Goal: Information Seeking & Learning: Find specific fact

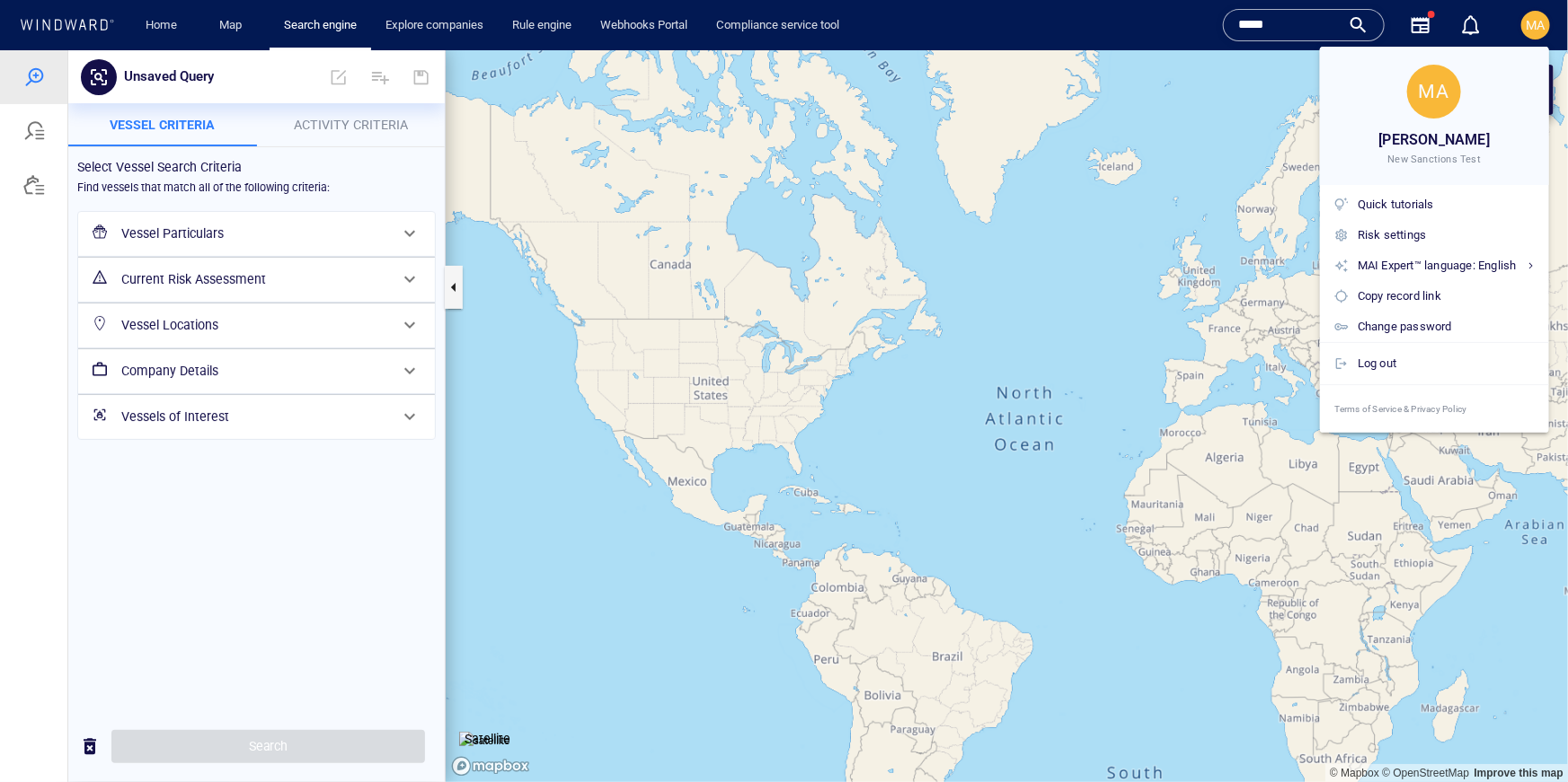
click at [50, 127] on div at bounding box center [784, 391] width 1568 height 782
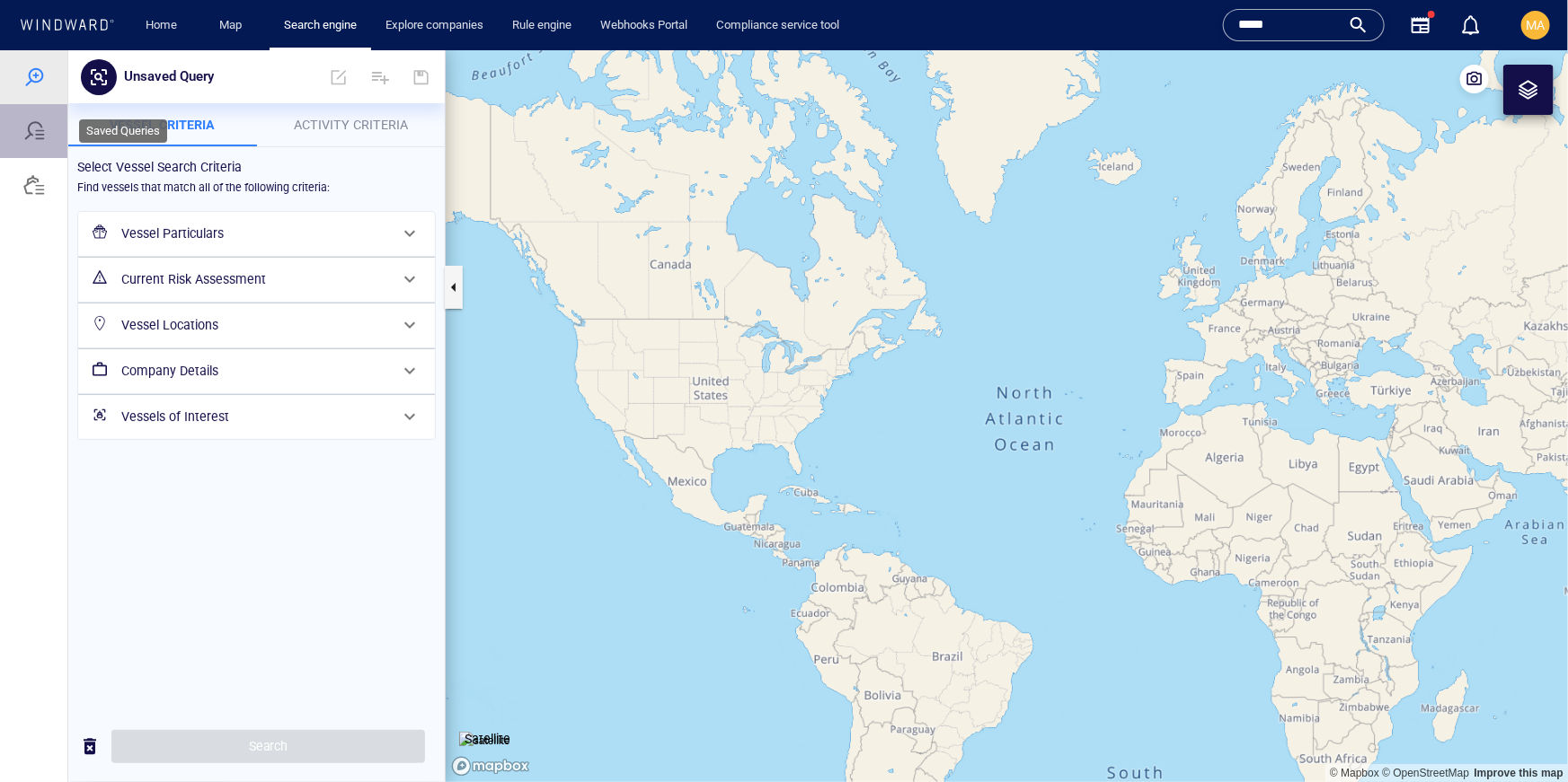
click at [31, 122] on div at bounding box center [34, 130] width 22 height 22
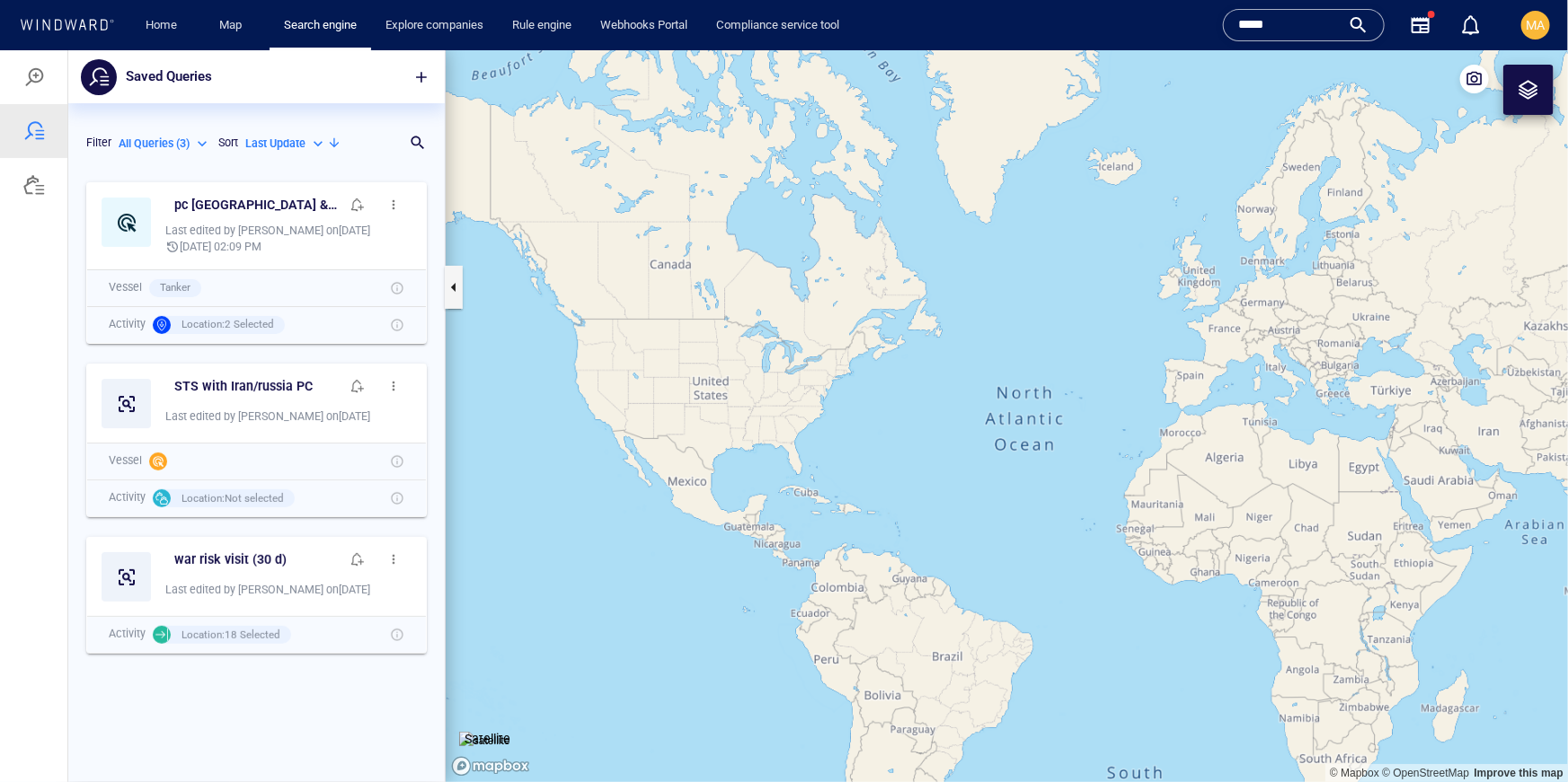
scroll to position [609, 376]
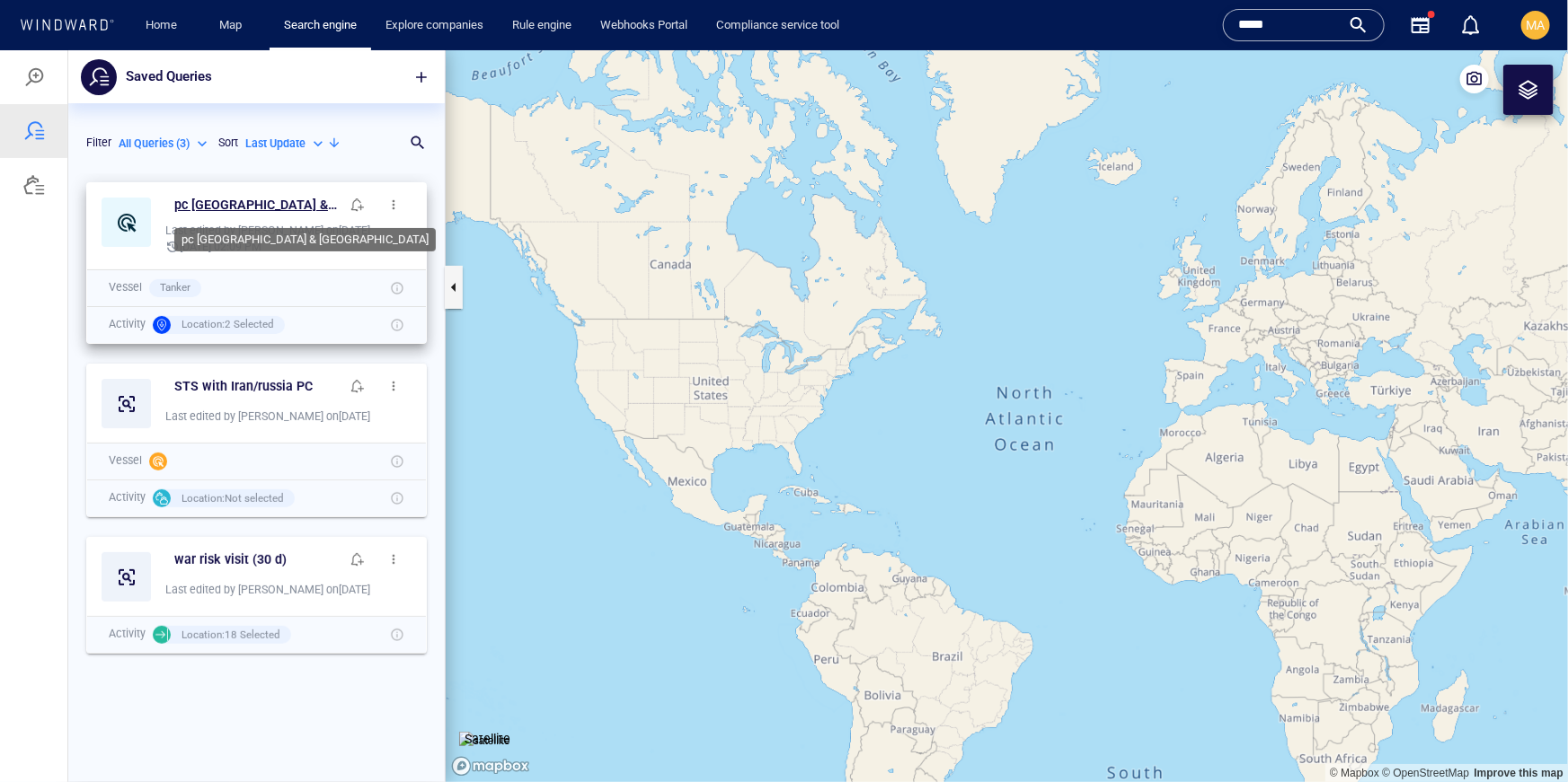
click at [231, 210] on h6 "pc [GEOGRAPHIC_DATA] & [GEOGRAPHIC_DATA]" at bounding box center [256, 204] width 165 height 23
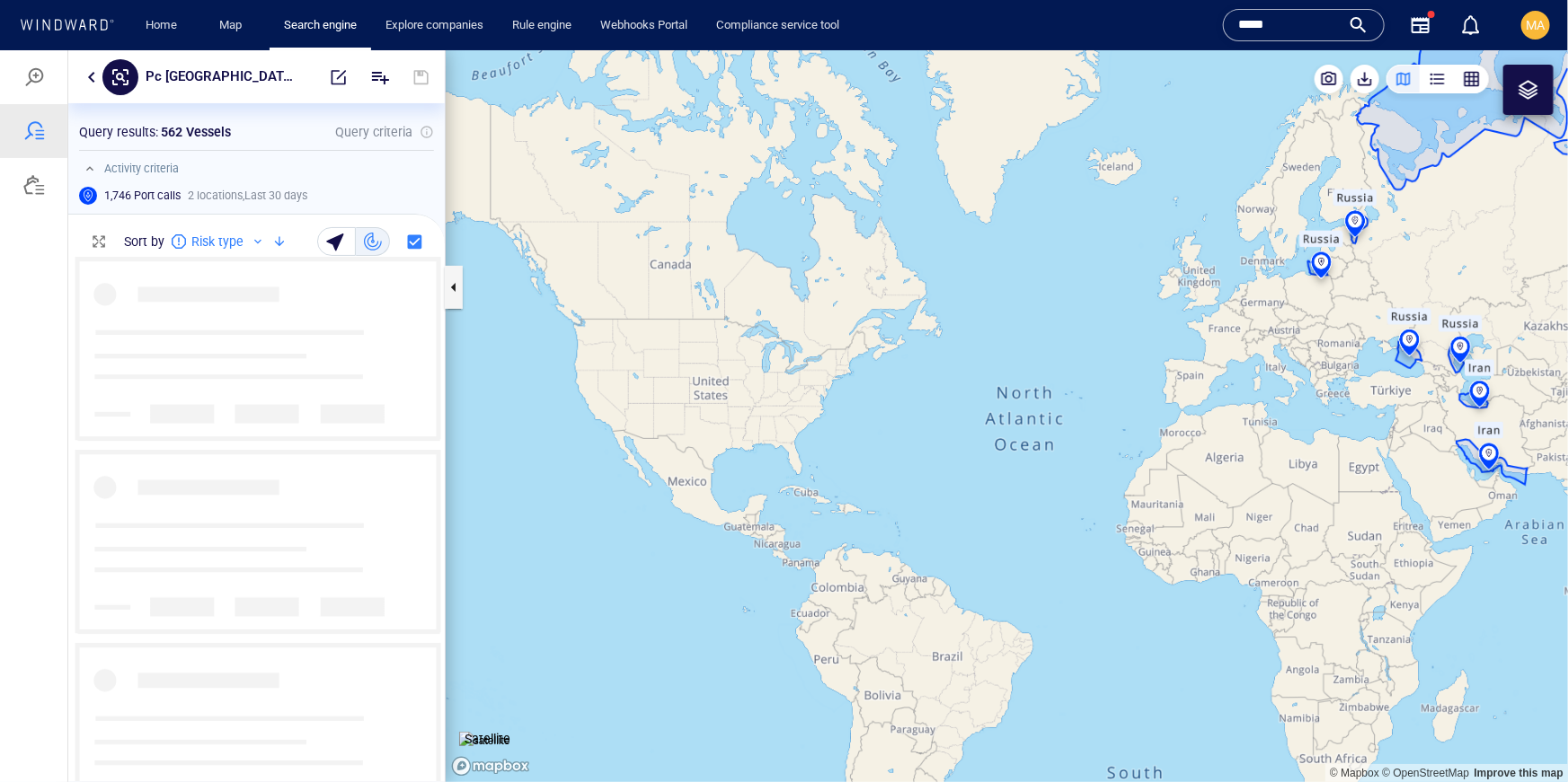
scroll to position [524, 376]
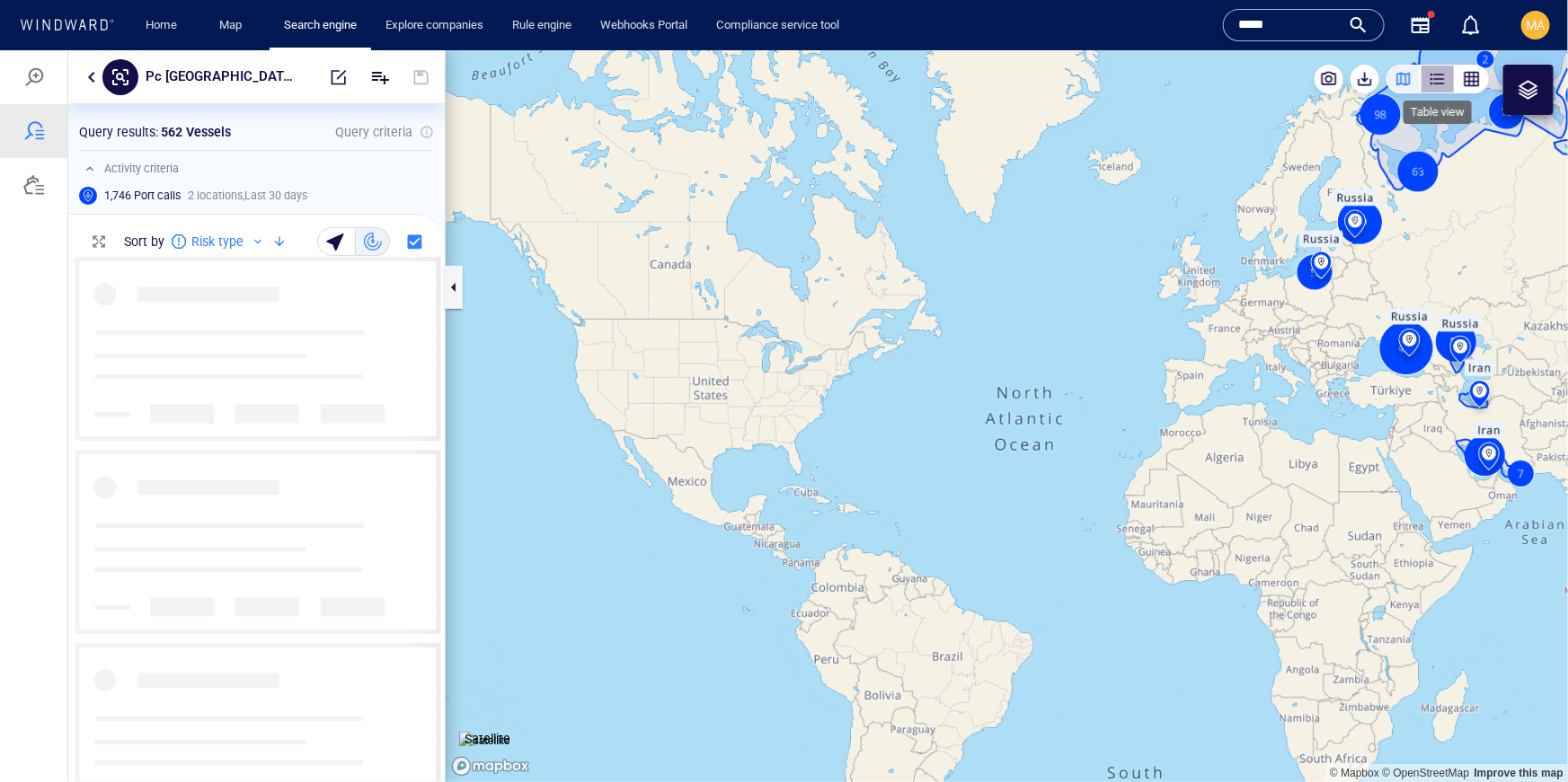
click at [1444, 71] on div "button" at bounding box center [1437, 78] width 18 height 18
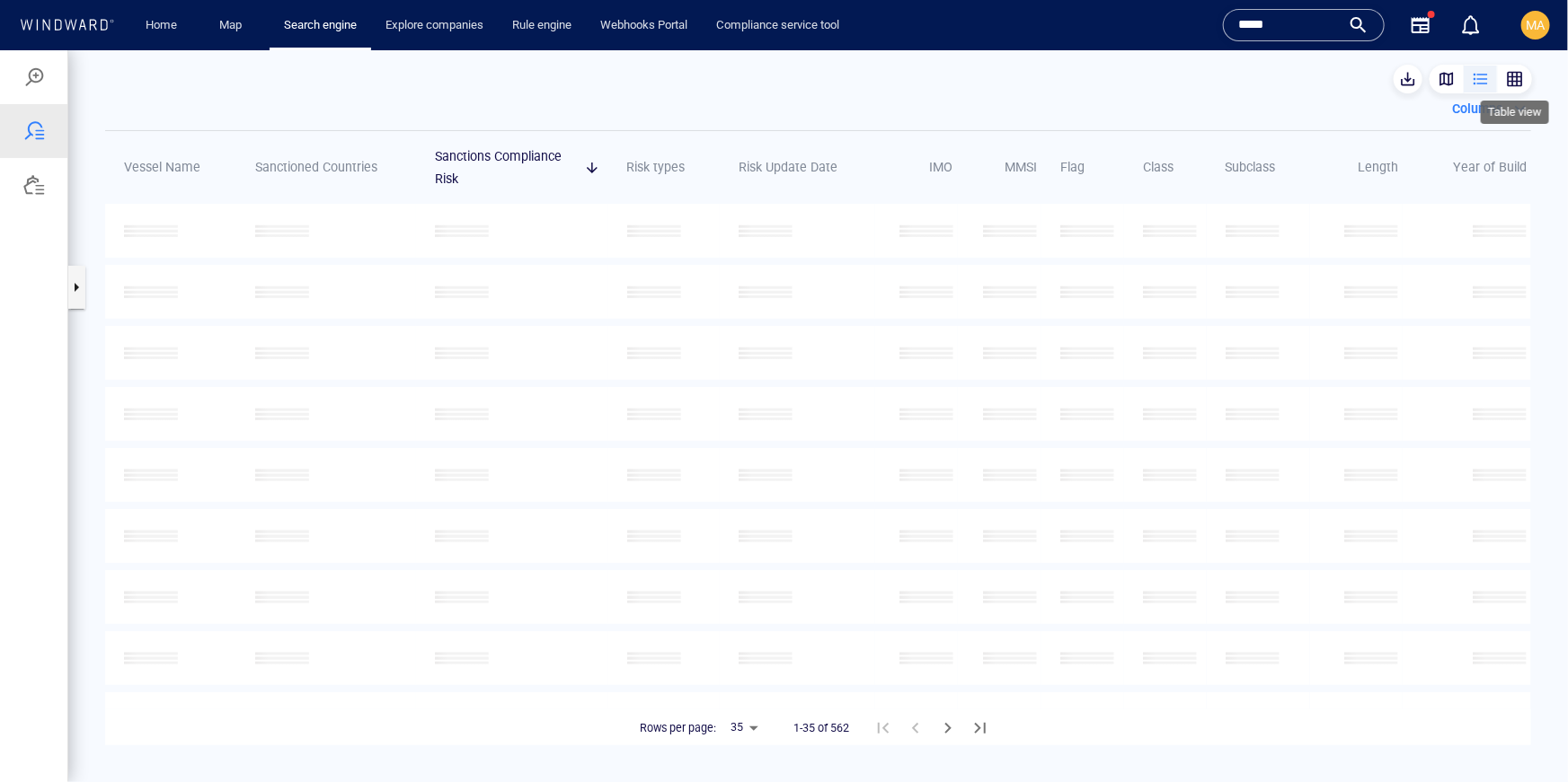
click at [1506, 82] on div "button" at bounding box center [1515, 78] width 18 height 18
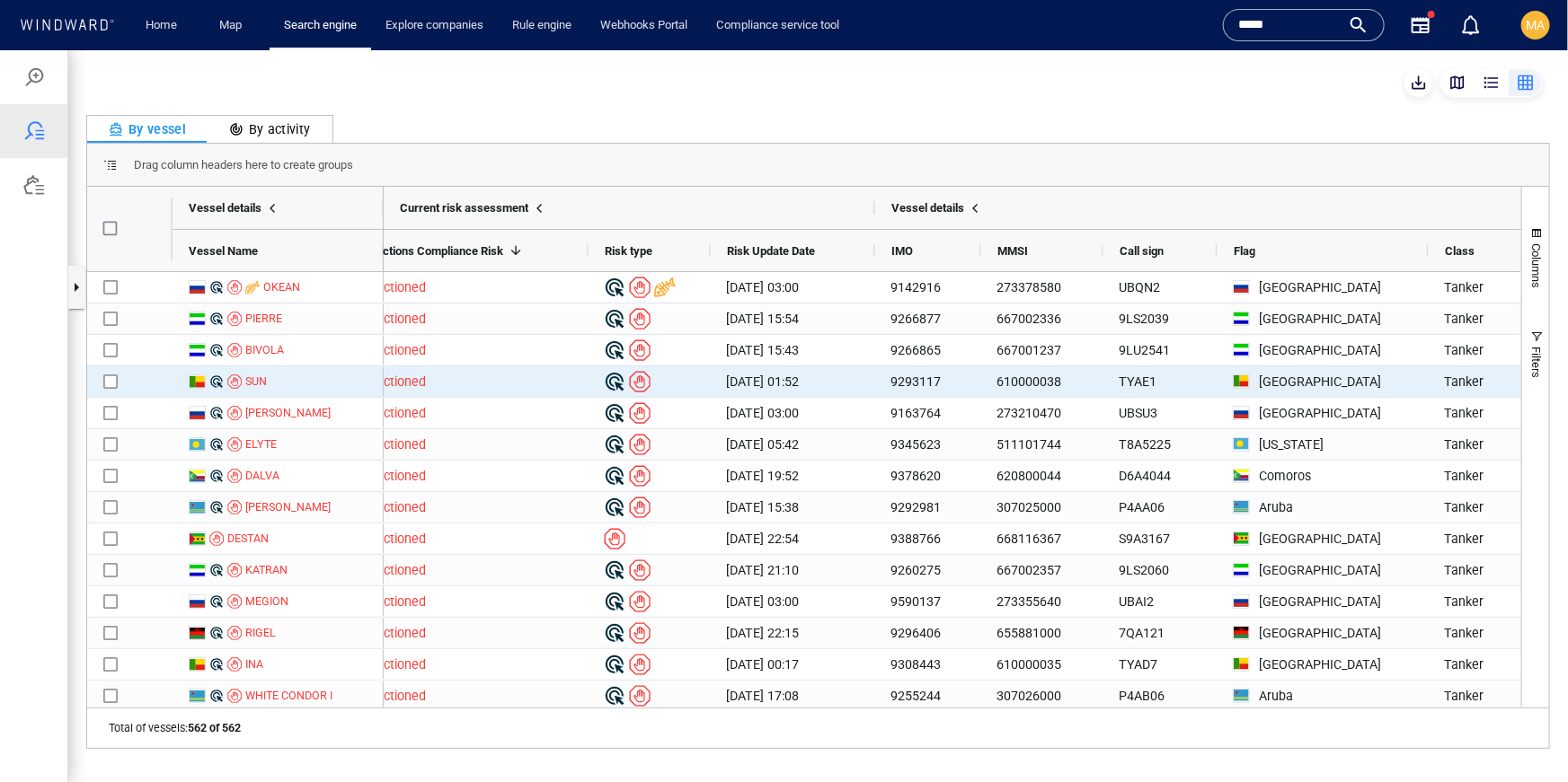
scroll to position [0, 0]
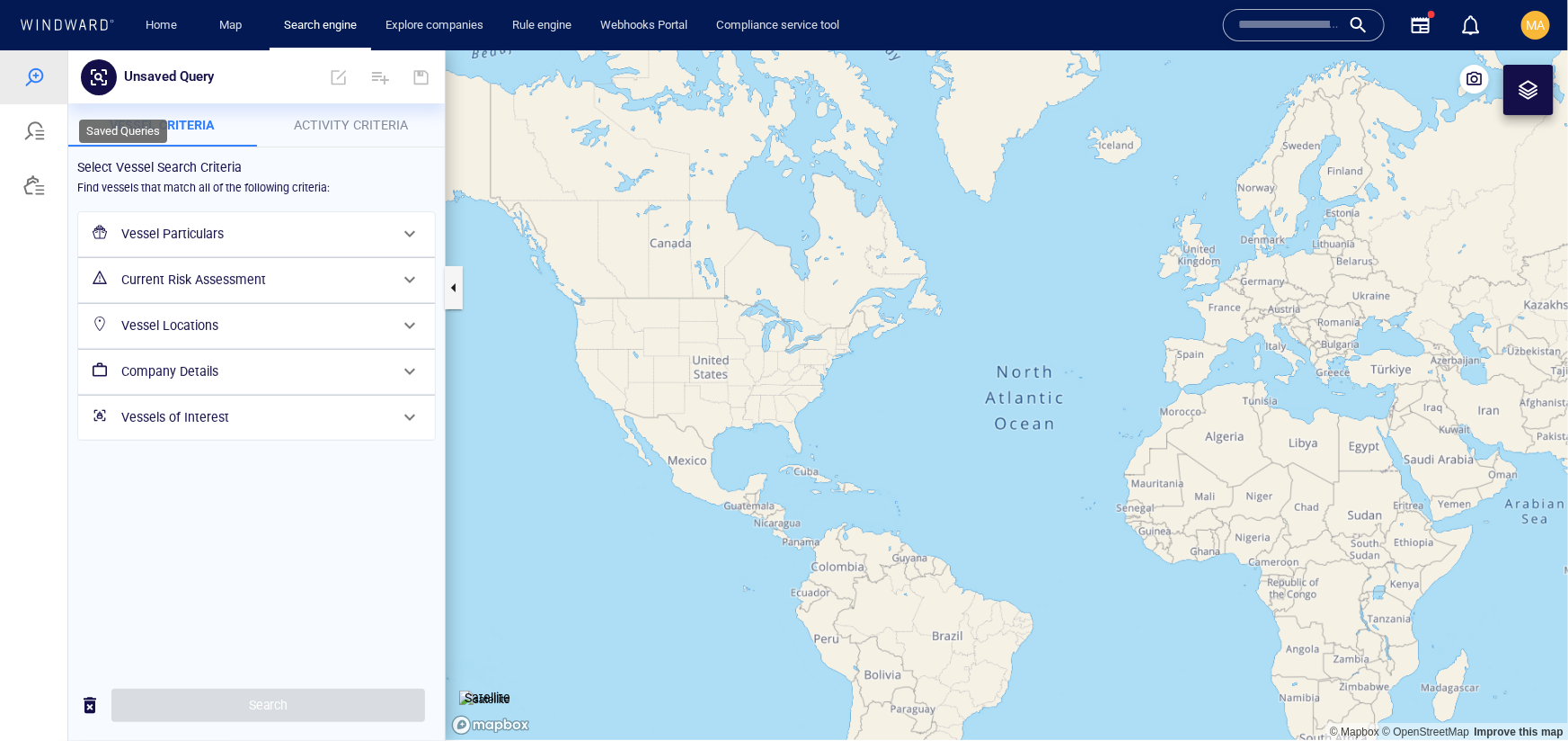
click at [23, 144] on div at bounding box center [33, 131] width 68 height 54
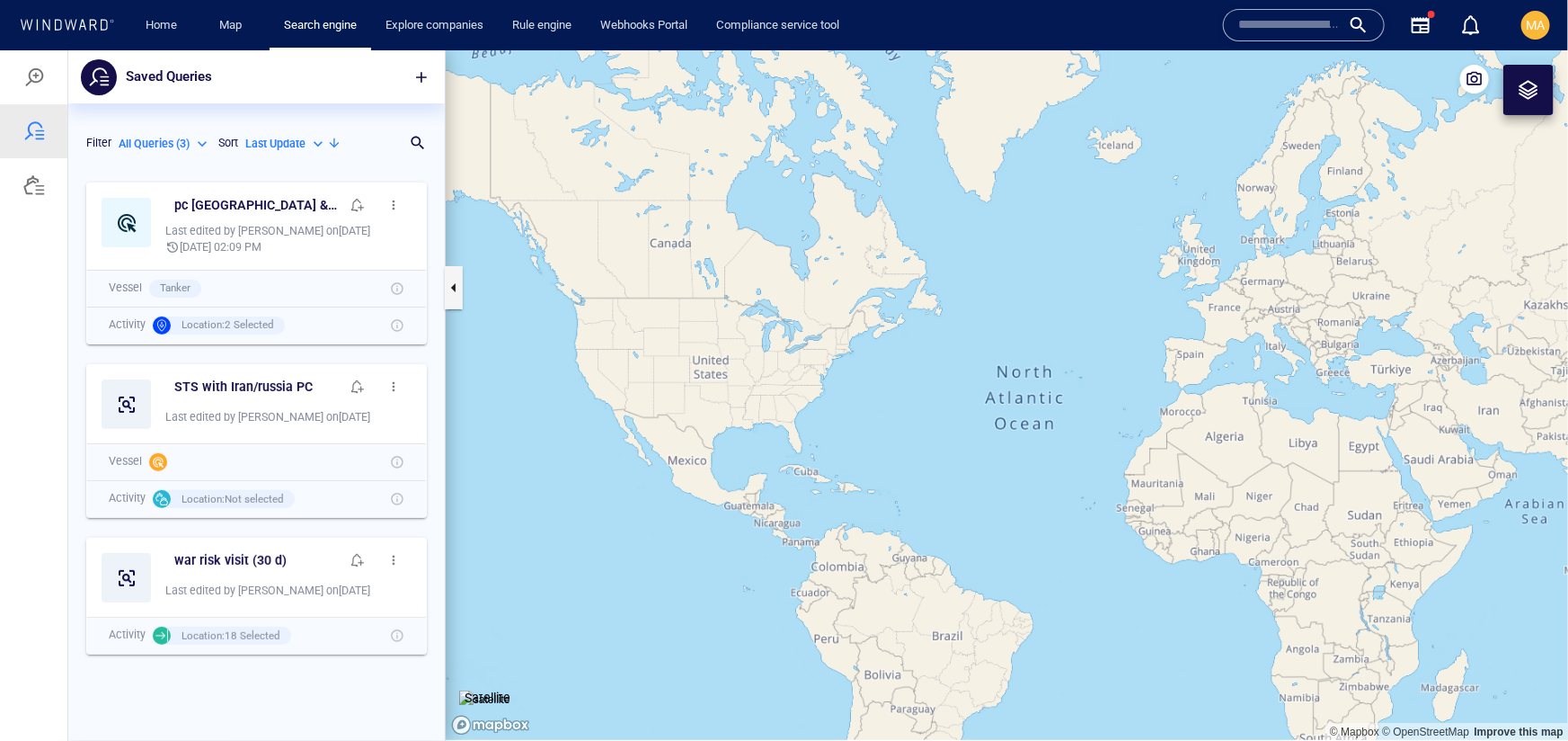
scroll to position [566, 376]
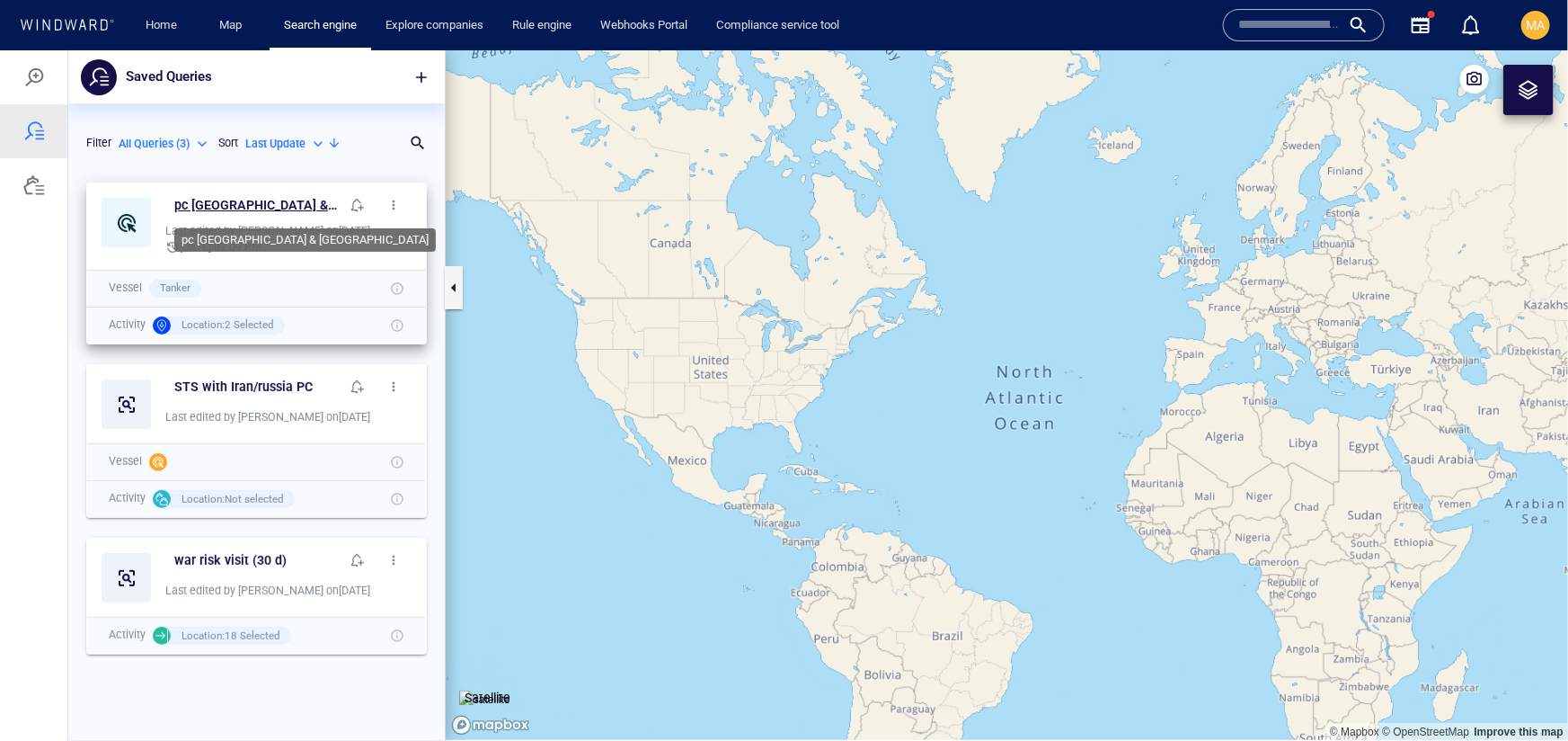
click at [238, 205] on h6 "pc [GEOGRAPHIC_DATA] & [GEOGRAPHIC_DATA]" at bounding box center [256, 204] width 165 height 23
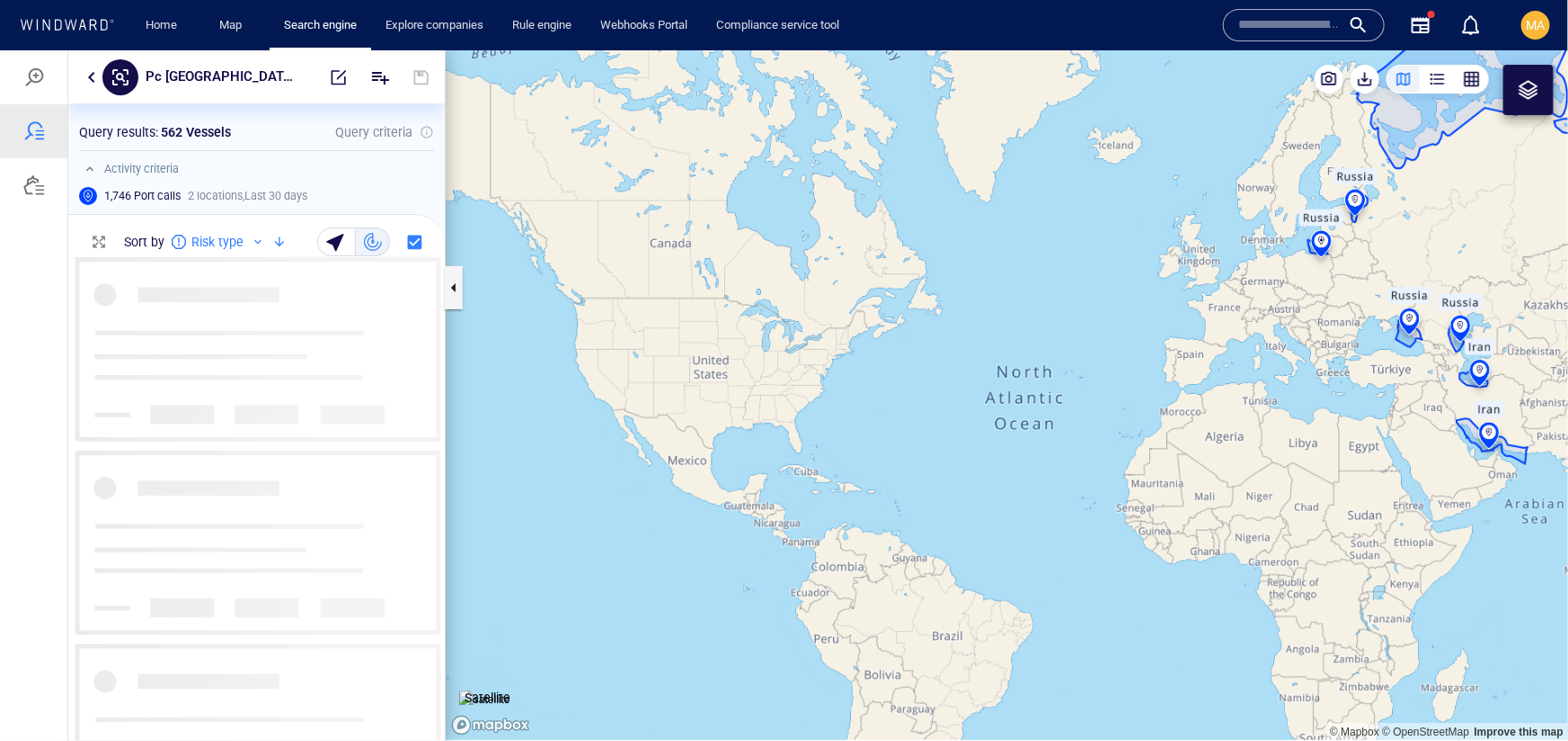
scroll to position [482, 376]
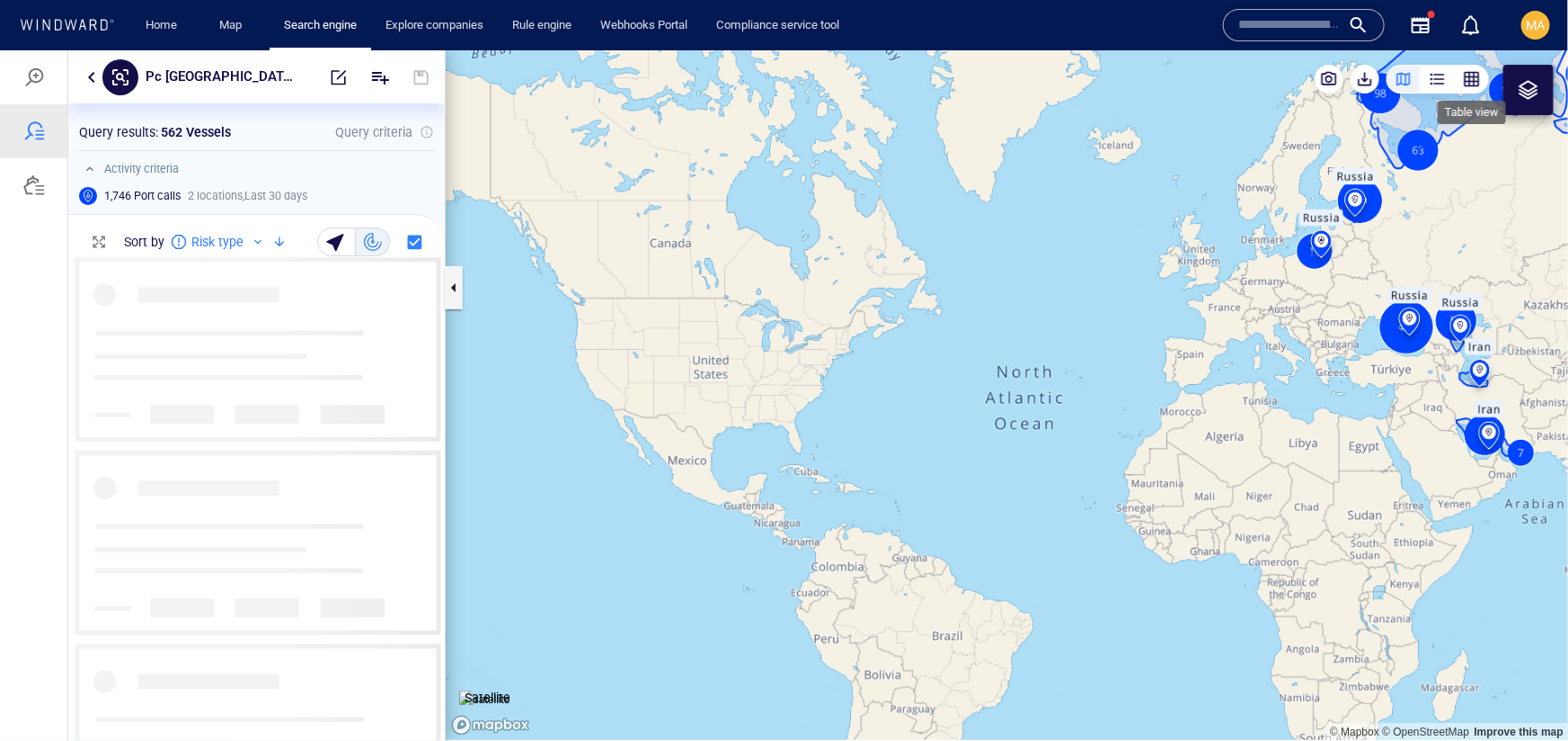
click at [1475, 86] on div "button" at bounding box center [1471, 79] width 18 height 18
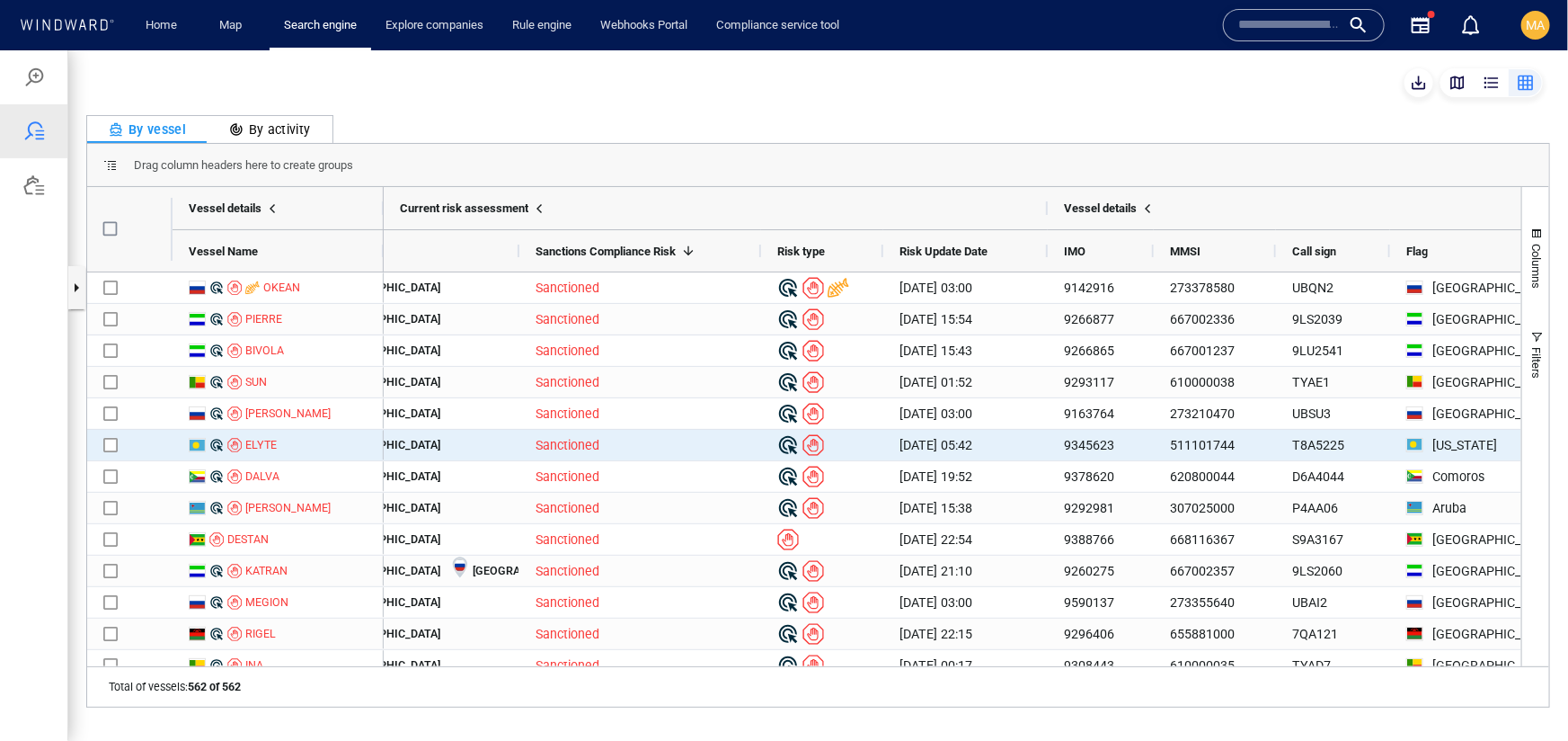
scroll to position [0, 0]
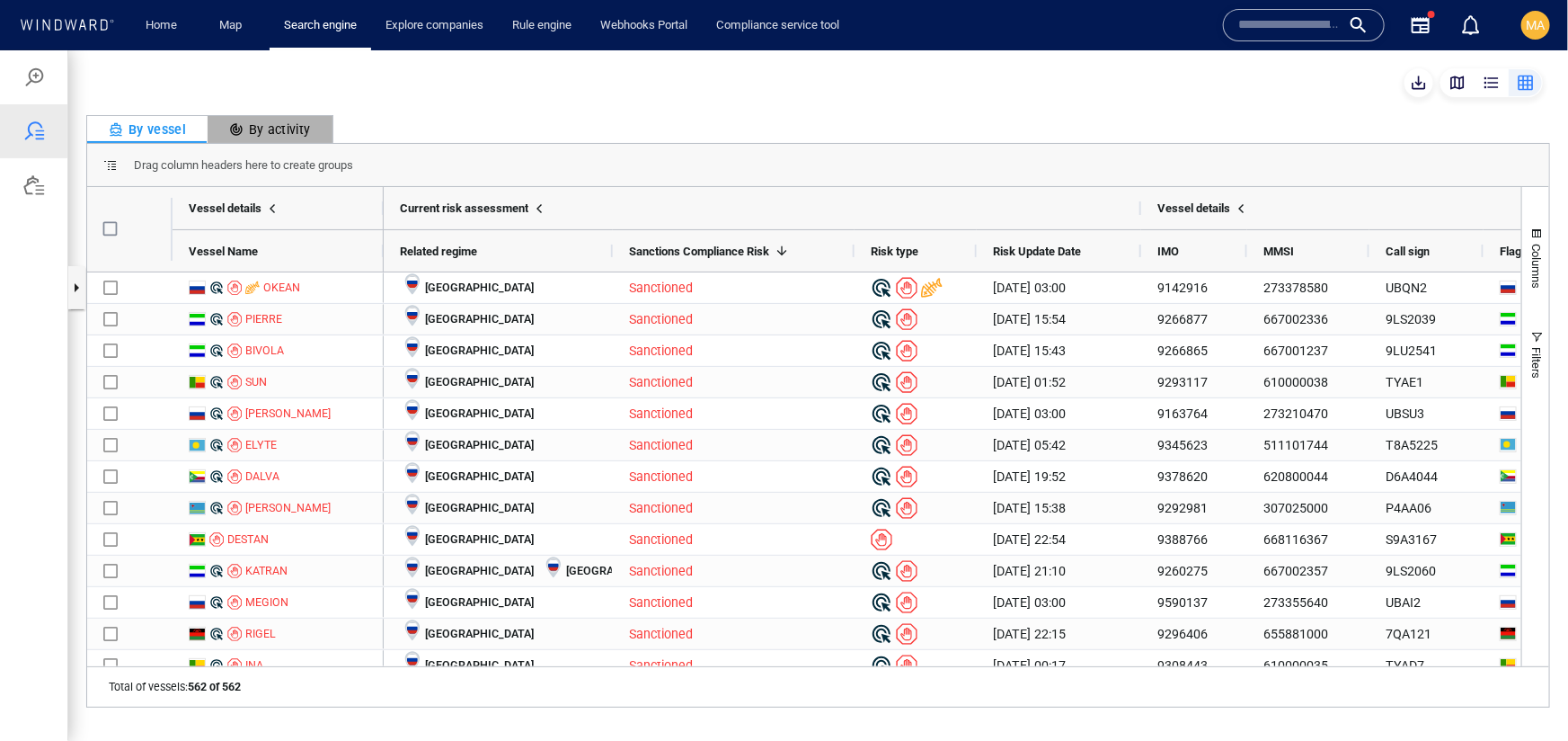
drag, startPoint x: 279, startPoint y: 120, endPoint x: 296, endPoint y: 129, distance: 19.2
click at [279, 121] on div "By activity" at bounding box center [270, 128] width 82 height 22
